Goal: Task Accomplishment & Management: Manage account settings

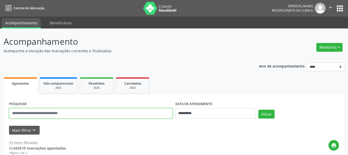
click at [76, 115] on input "text" at bounding box center [91, 113] width 164 height 10
type input "**********"
click at [269, 112] on button "Filtrar" at bounding box center [267, 113] width 16 height 9
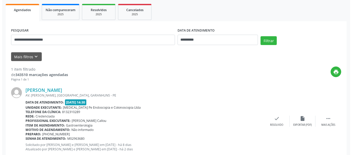
scroll to position [88, 0]
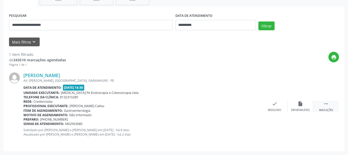
click at [325, 105] on icon "" at bounding box center [327, 104] width 6 height 6
click at [277, 103] on icon "cancel" at bounding box center [275, 104] width 6 height 6
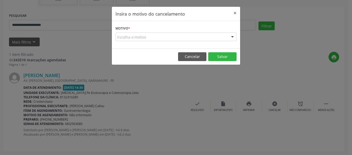
click at [159, 35] on div "Escolha o motivo" at bounding box center [176, 36] width 121 height 9
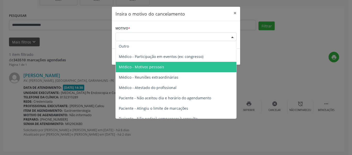
click at [164, 65] on span "Médico - Motivos pessoais" at bounding box center [176, 67] width 121 height 10
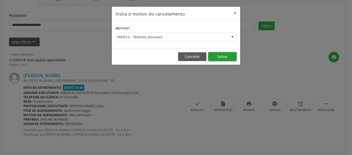
click at [222, 58] on button "Salvar" at bounding box center [222, 56] width 28 height 9
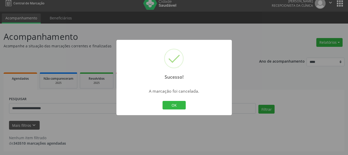
scroll to position [5, 0]
click at [177, 107] on button "OK" at bounding box center [174, 105] width 23 height 9
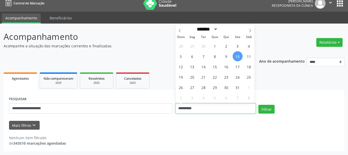
click at [229, 108] on input "**********" at bounding box center [216, 108] width 81 height 10
click at [240, 59] on span "10" at bounding box center [238, 56] width 10 height 10
type input "**********"
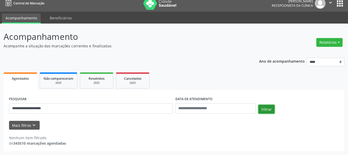
click at [271, 109] on button "Filtrar" at bounding box center [267, 108] width 16 height 9
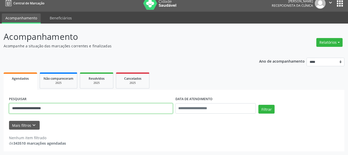
click at [109, 109] on input "**********" at bounding box center [91, 108] width 164 height 10
type input "*"
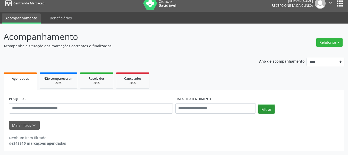
click at [263, 106] on button "Filtrar" at bounding box center [267, 108] width 16 height 9
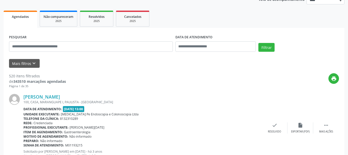
scroll to position [0, 0]
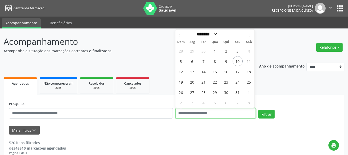
click at [227, 114] on input "text" at bounding box center [216, 113] width 81 height 10
click at [240, 61] on span "10" at bounding box center [238, 61] width 10 height 10
type input "**********"
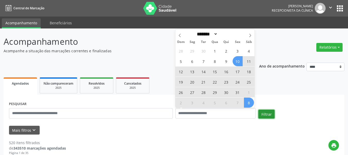
click at [270, 115] on button "Filtrar" at bounding box center [267, 113] width 16 height 9
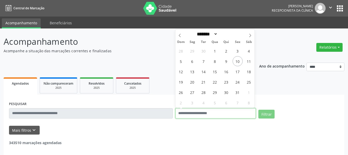
click at [233, 115] on input "text" at bounding box center [216, 113] width 81 height 10
click at [239, 60] on span "10" at bounding box center [238, 61] width 10 height 10
type input "**********"
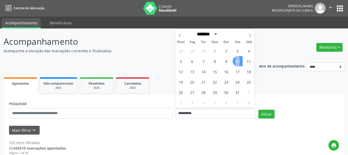
click at [239, 60] on span "10" at bounding box center [238, 61] width 10 height 10
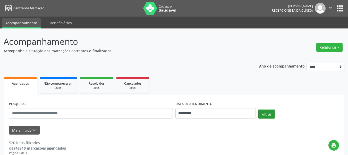
click at [265, 112] on button "Filtrar" at bounding box center [267, 113] width 16 height 9
click at [37, 129] on button "Mais filtros keyboard_arrow_down" at bounding box center [24, 129] width 31 height 9
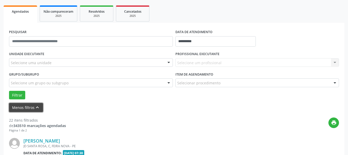
scroll to position [52, 0]
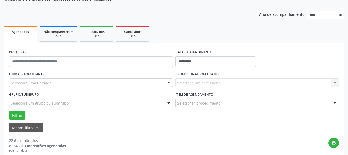
click at [117, 83] on div "Selecione uma unidade" at bounding box center [91, 82] width 164 height 9
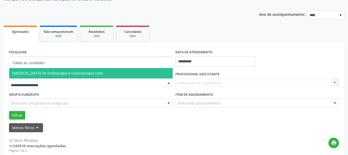
click at [58, 77] on span "[MEDICAL_DATA] Pe Endoscopia e Colonoscopia Ltda" at bounding box center [91, 73] width 164 height 10
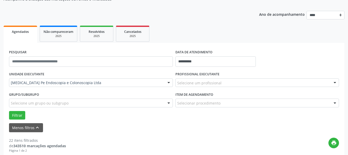
click at [191, 79] on div "Selecione um profissional" at bounding box center [258, 82] width 164 height 9
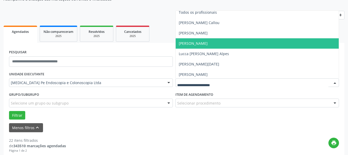
scroll to position [5, 0]
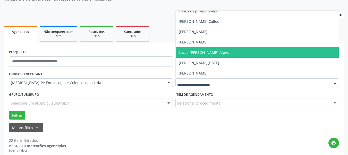
click at [195, 51] on span "Lucca [PERSON_NAME] Alpes" at bounding box center [204, 52] width 50 height 5
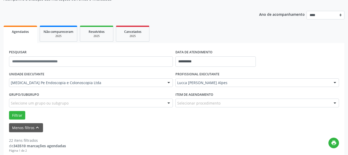
click at [105, 102] on div "Selecione um grupo ou subgrupo" at bounding box center [91, 102] width 164 height 9
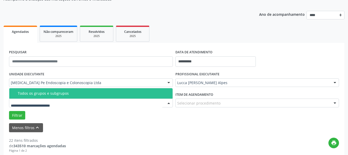
click at [105, 102] on input "text" at bounding box center [87, 105] width 152 height 10
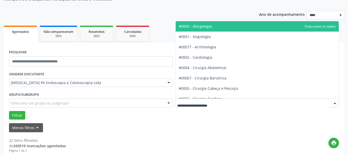
click at [207, 101] on input "text" at bounding box center [253, 105] width 152 height 10
click at [203, 121] on form "**********" at bounding box center [174, 90] width 330 height 84
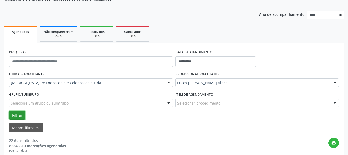
click at [19, 115] on button "Filtrar" at bounding box center [17, 115] width 16 height 9
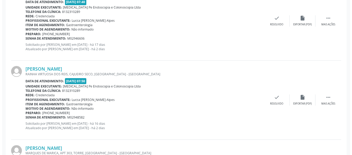
scroll to position [302, 0]
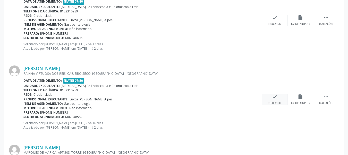
click at [276, 100] on div "check Resolvido" at bounding box center [275, 99] width 26 height 11
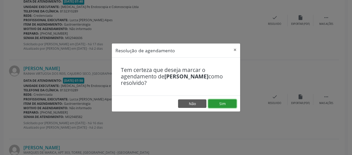
click at [224, 101] on button "Sim" at bounding box center [222, 103] width 28 height 9
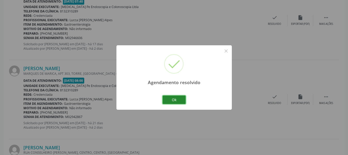
click at [183, 100] on button "Ok" at bounding box center [174, 99] width 23 height 9
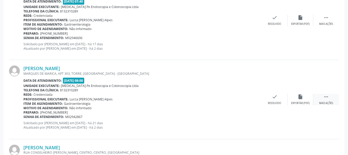
click at [324, 97] on icon "" at bounding box center [327, 97] width 6 height 6
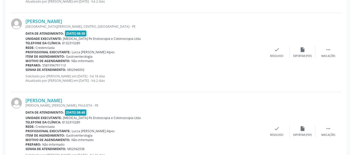
scroll to position [584, 0]
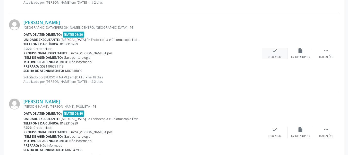
click at [276, 53] on icon "check" at bounding box center [275, 51] width 6 height 6
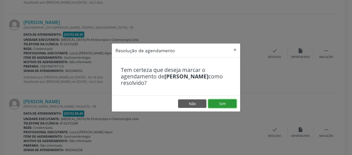
click at [233, 100] on button "Sim" at bounding box center [222, 103] width 28 height 9
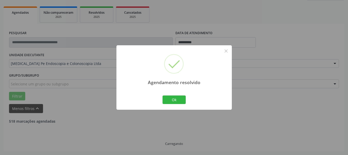
scroll to position [531, 0]
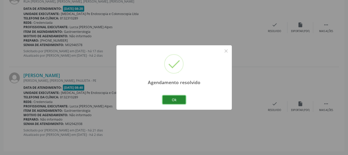
click at [177, 101] on button "Ok" at bounding box center [174, 99] width 23 height 9
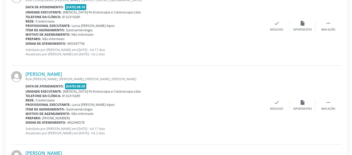
scroll to position [402, 0]
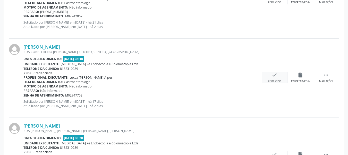
click at [273, 78] on div "check Resolvido" at bounding box center [275, 77] width 26 height 11
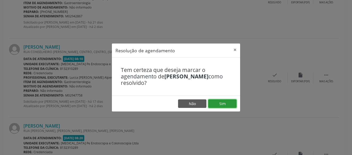
click at [221, 103] on button "Sim" at bounding box center [222, 103] width 28 height 9
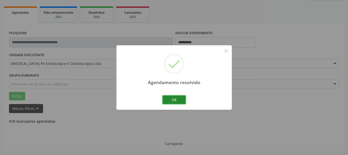
click at [180, 99] on button "Ok" at bounding box center [174, 99] width 23 height 9
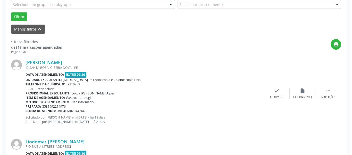
scroll to position [144, 0]
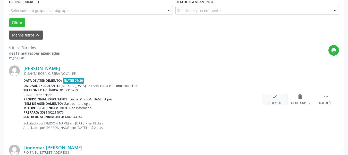
click at [274, 101] on div "Resolvido" at bounding box center [274, 103] width 13 height 4
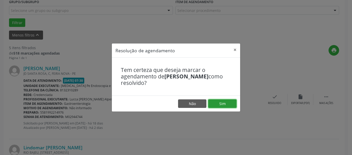
click at [223, 105] on button "Sim" at bounding box center [222, 103] width 28 height 9
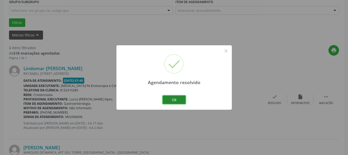
click at [173, 101] on button "Ok" at bounding box center [174, 99] width 23 height 9
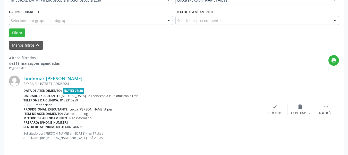
scroll to position [141, 0]
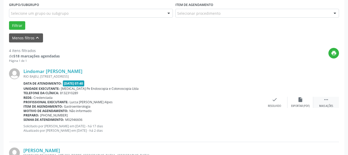
click at [329, 97] on icon "" at bounding box center [327, 99] width 6 height 6
click at [277, 102] on icon "cancel" at bounding box center [275, 99] width 6 height 6
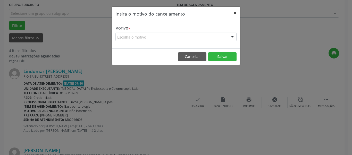
click at [234, 11] on button "×" at bounding box center [235, 13] width 10 height 13
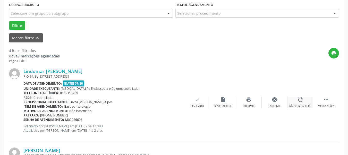
click at [298, 104] on div "alarm_off Não compareceu" at bounding box center [301, 101] width 26 height 11
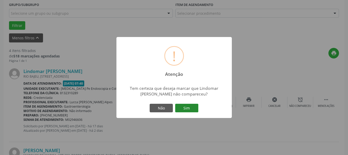
click at [188, 106] on button "Sim" at bounding box center [186, 107] width 23 height 9
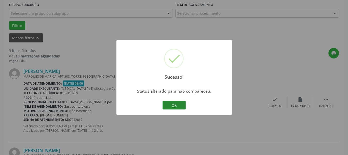
click at [176, 105] on button "OK" at bounding box center [174, 105] width 23 height 9
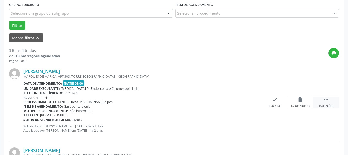
click at [329, 100] on icon "" at bounding box center [327, 99] width 6 height 6
click at [304, 102] on div "alarm_off Não compareceu" at bounding box center [301, 101] width 26 height 11
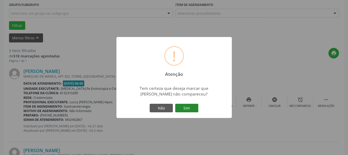
click at [187, 110] on button "Sim" at bounding box center [186, 107] width 23 height 9
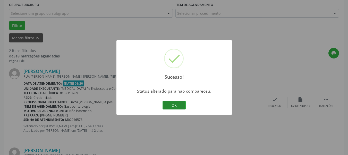
click at [177, 107] on button "OK" at bounding box center [174, 105] width 23 height 9
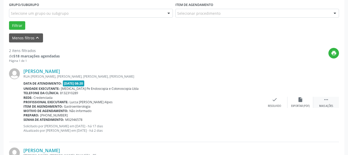
click at [330, 102] on div " Mais ações" at bounding box center [327, 101] width 26 height 11
click at [297, 104] on div "Não compareceu" at bounding box center [301, 106] width 22 height 4
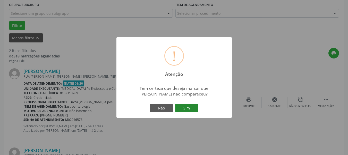
click at [193, 108] on button "Sim" at bounding box center [186, 107] width 23 height 9
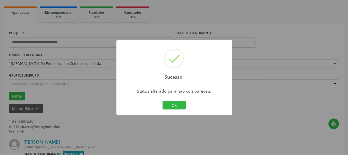
scroll to position [137, 0]
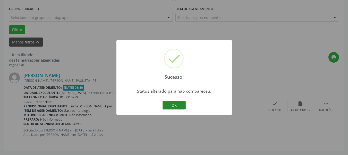
click at [172, 103] on button "OK" at bounding box center [174, 105] width 23 height 9
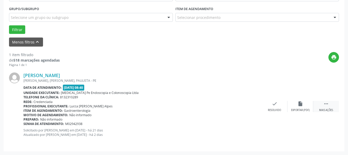
click at [333, 107] on div " Mais ações" at bounding box center [327, 106] width 26 height 11
click at [300, 108] on div "alarm_off Não compareceu" at bounding box center [301, 106] width 26 height 11
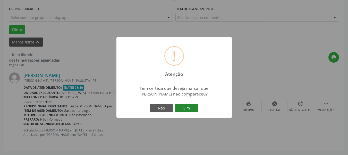
click at [190, 109] on button "Sim" at bounding box center [186, 107] width 23 height 9
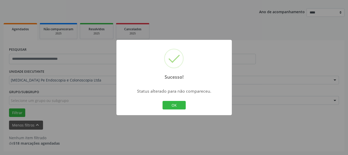
scroll to position [54, 0]
click at [176, 105] on button "OK" at bounding box center [174, 105] width 23 height 9
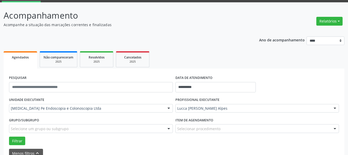
scroll to position [0, 0]
